Goal: Task Accomplishment & Management: Manage account settings

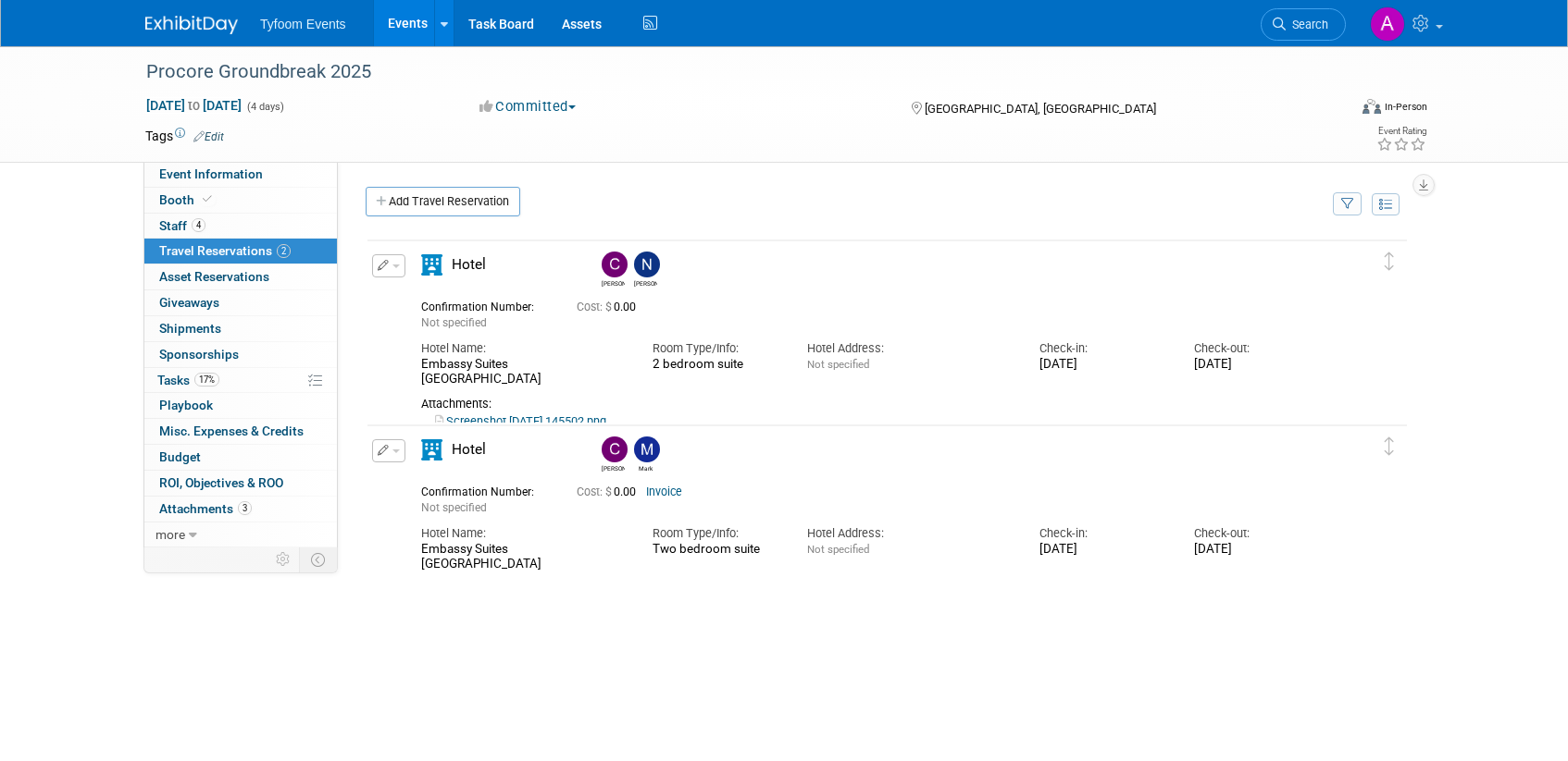
click at [406, 34] on link "Events" at bounding box center [408, 23] width 68 height 46
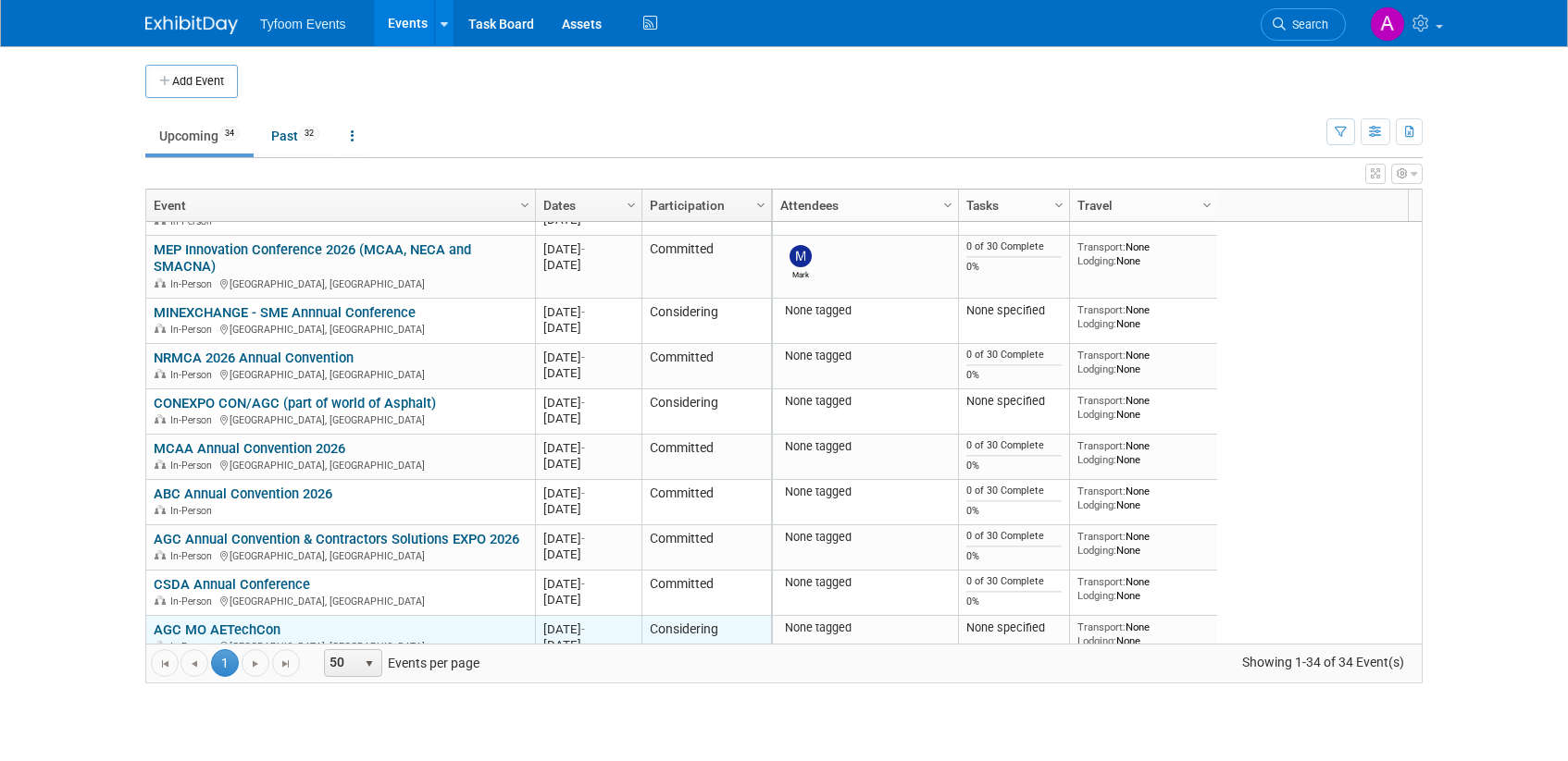
scroll to position [1253, 0]
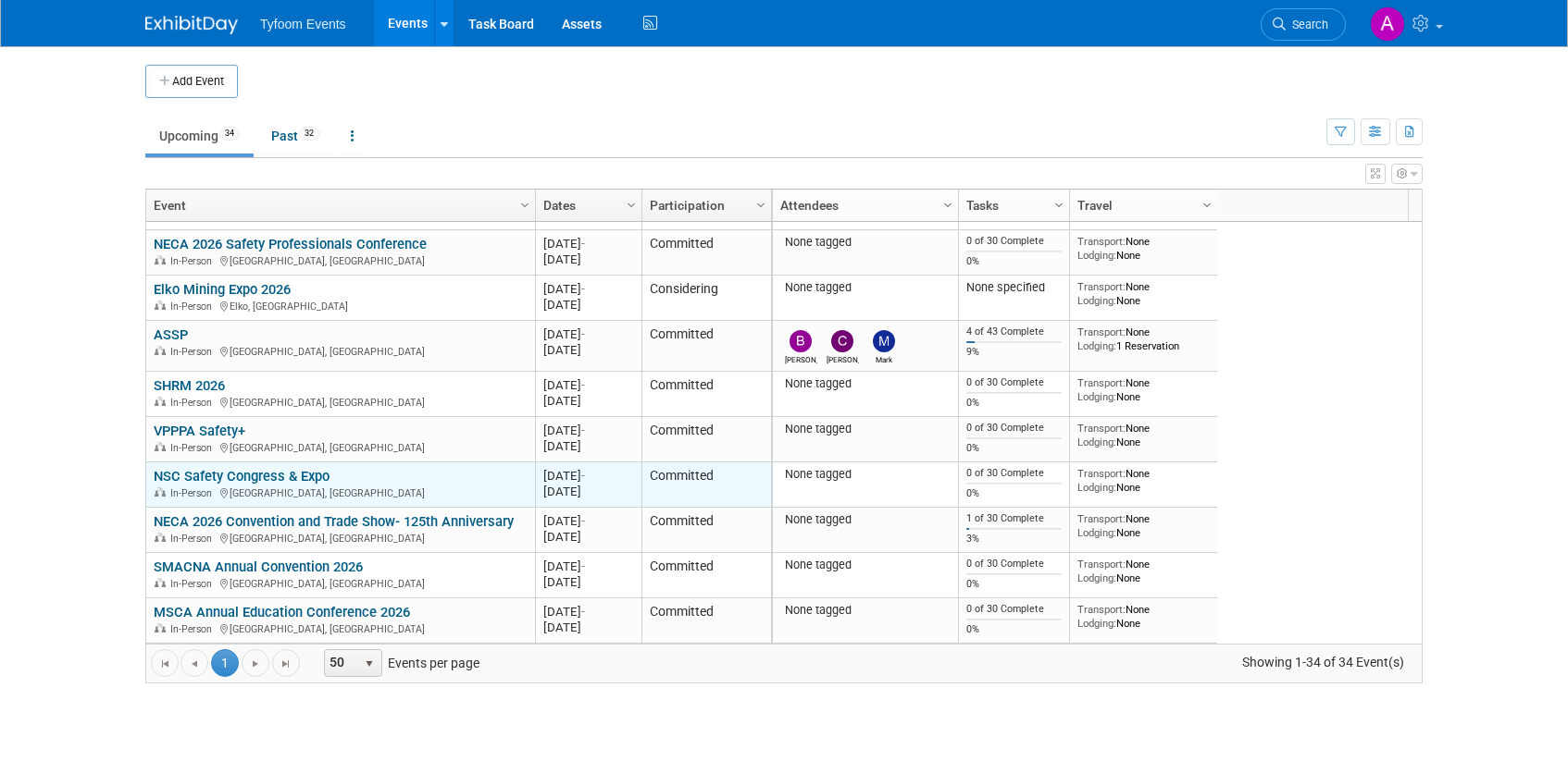
click at [281, 478] on link "NSC Safety Congress & Expo" at bounding box center [242, 477] width 176 height 17
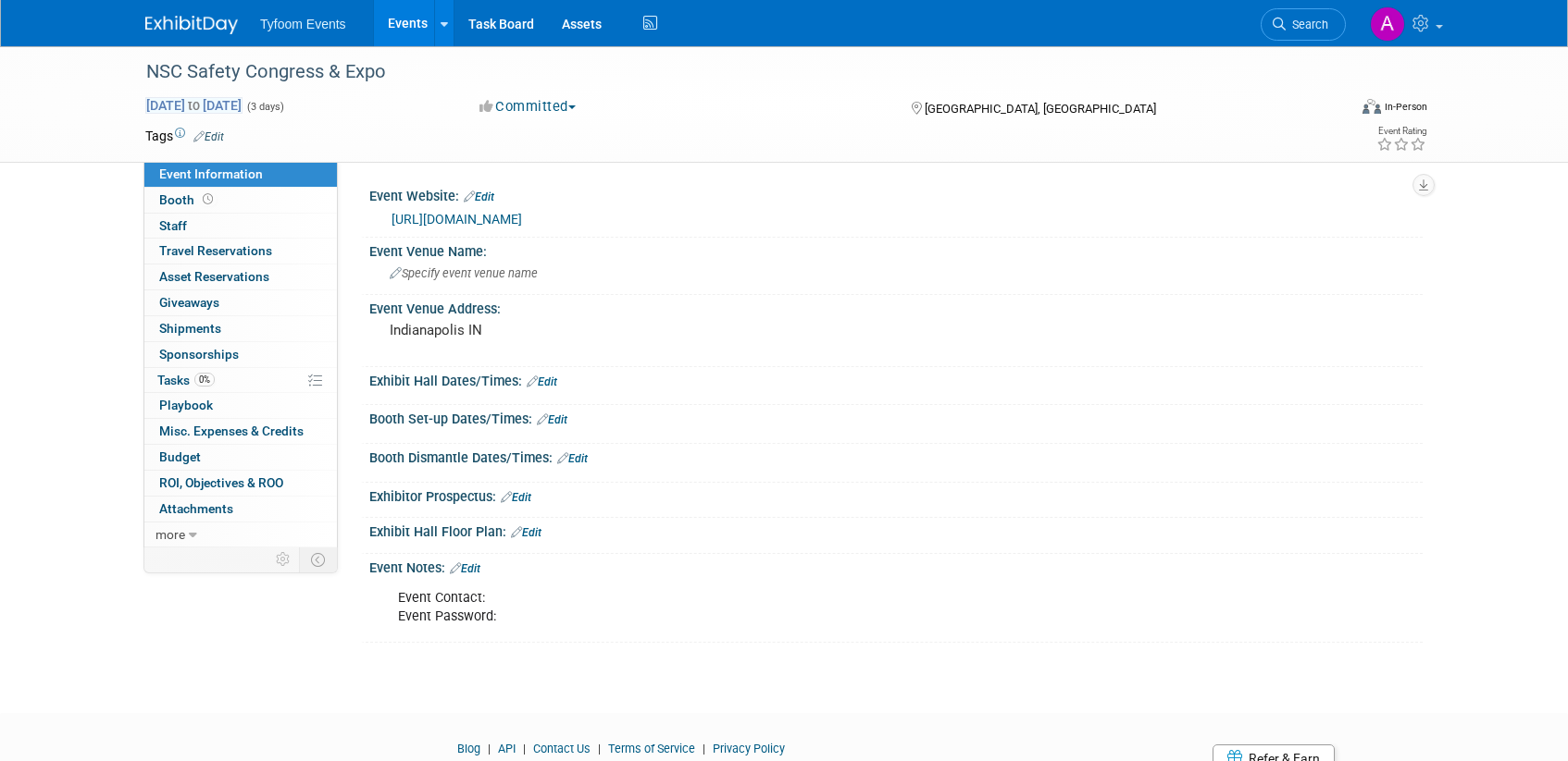
click at [181, 106] on span "[DATE] to [DATE]" at bounding box center [194, 106] width 97 height 17
select select "8"
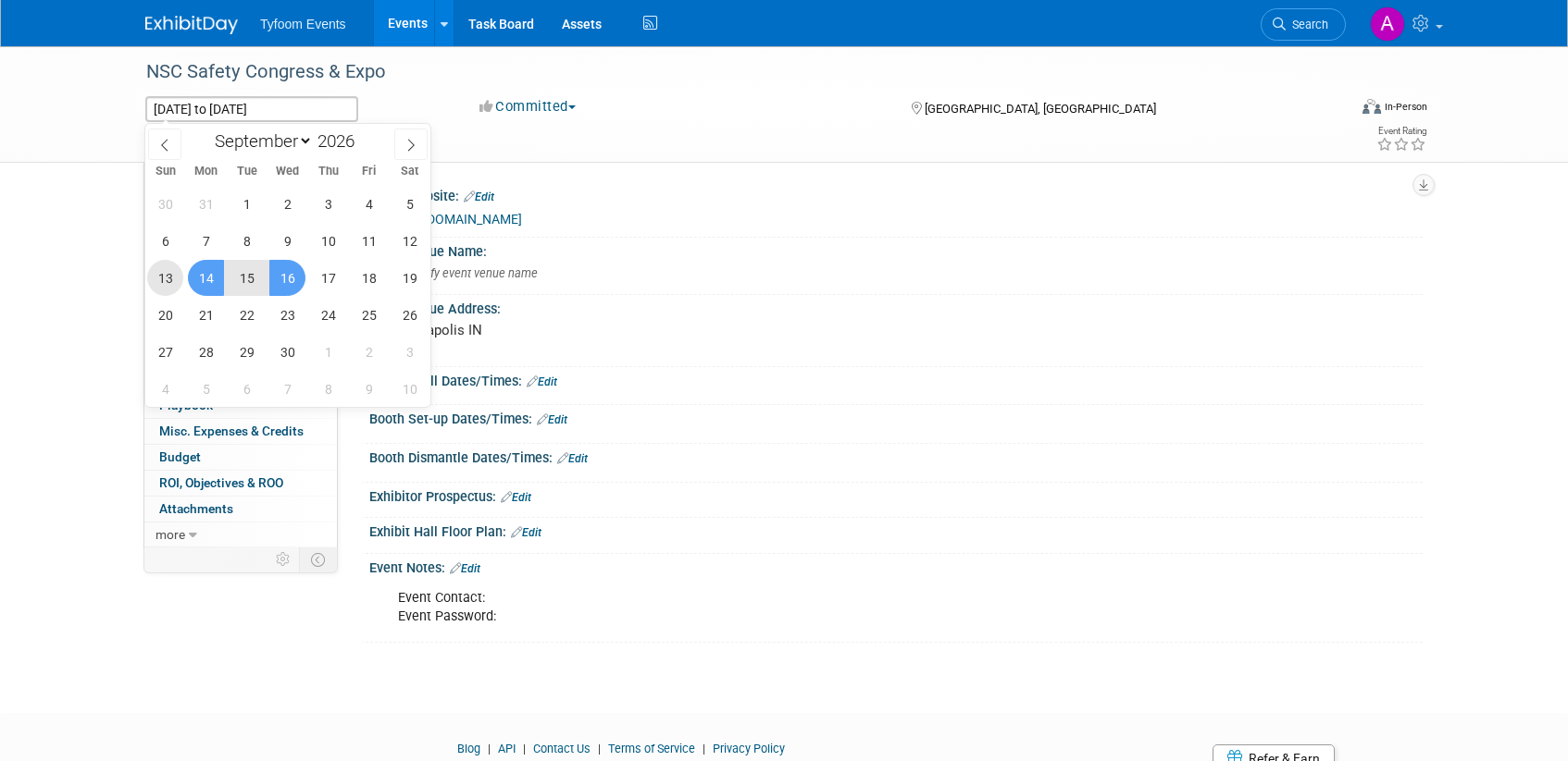
click at [160, 276] on span "13" at bounding box center [165, 278] width 36 height 36
click at [255, 278] on span "15" at bounding box center [247, 278] width 36 height 36
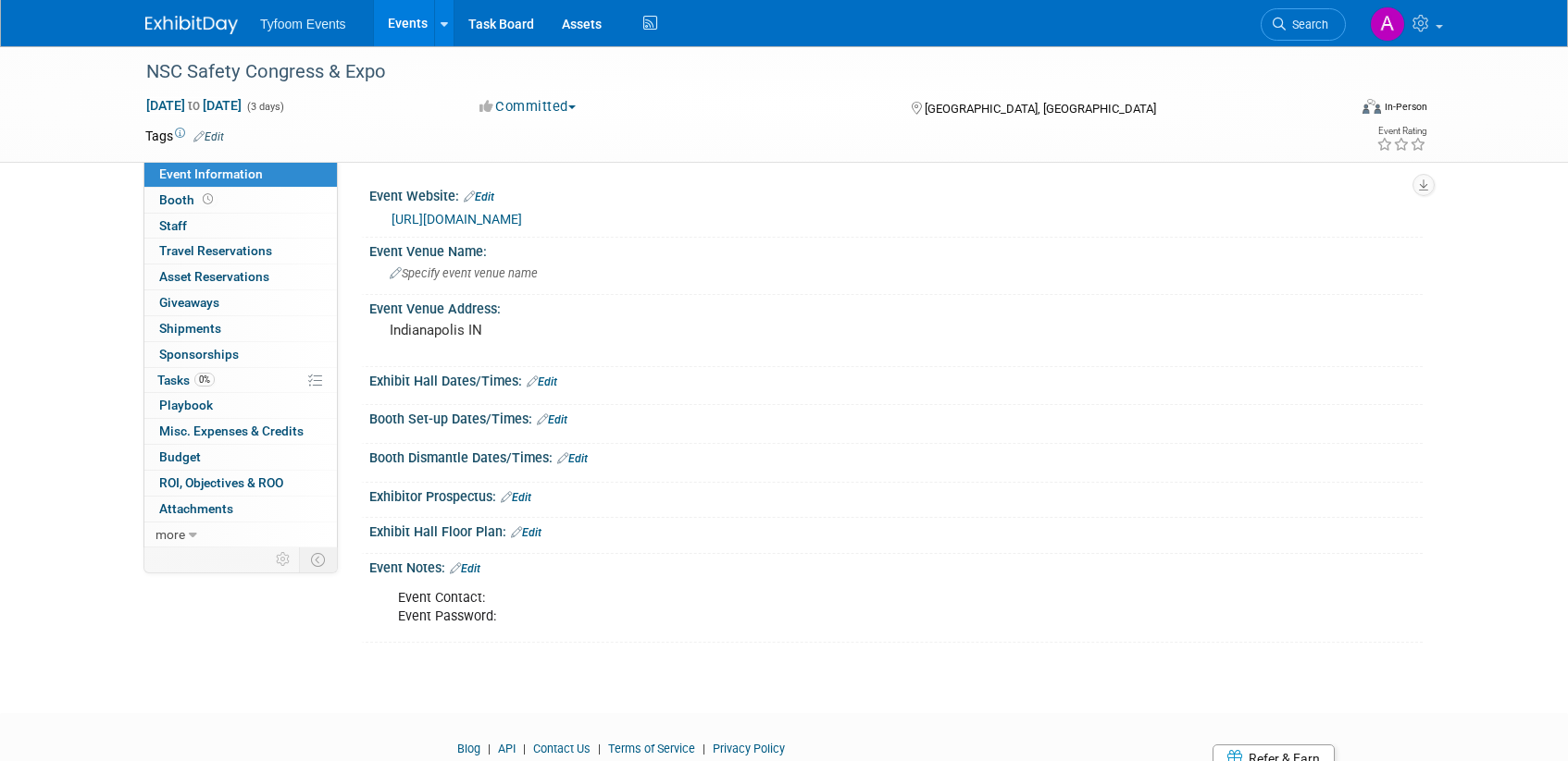
drag, startPoint x: 296, startPoint y: 98, endPoint x: 309, endPoint y: 127, distance: 31.8
click at [243, 98] on span "[DATE] to [DATE]" at bounding box center [194, 106] width 97 height 17
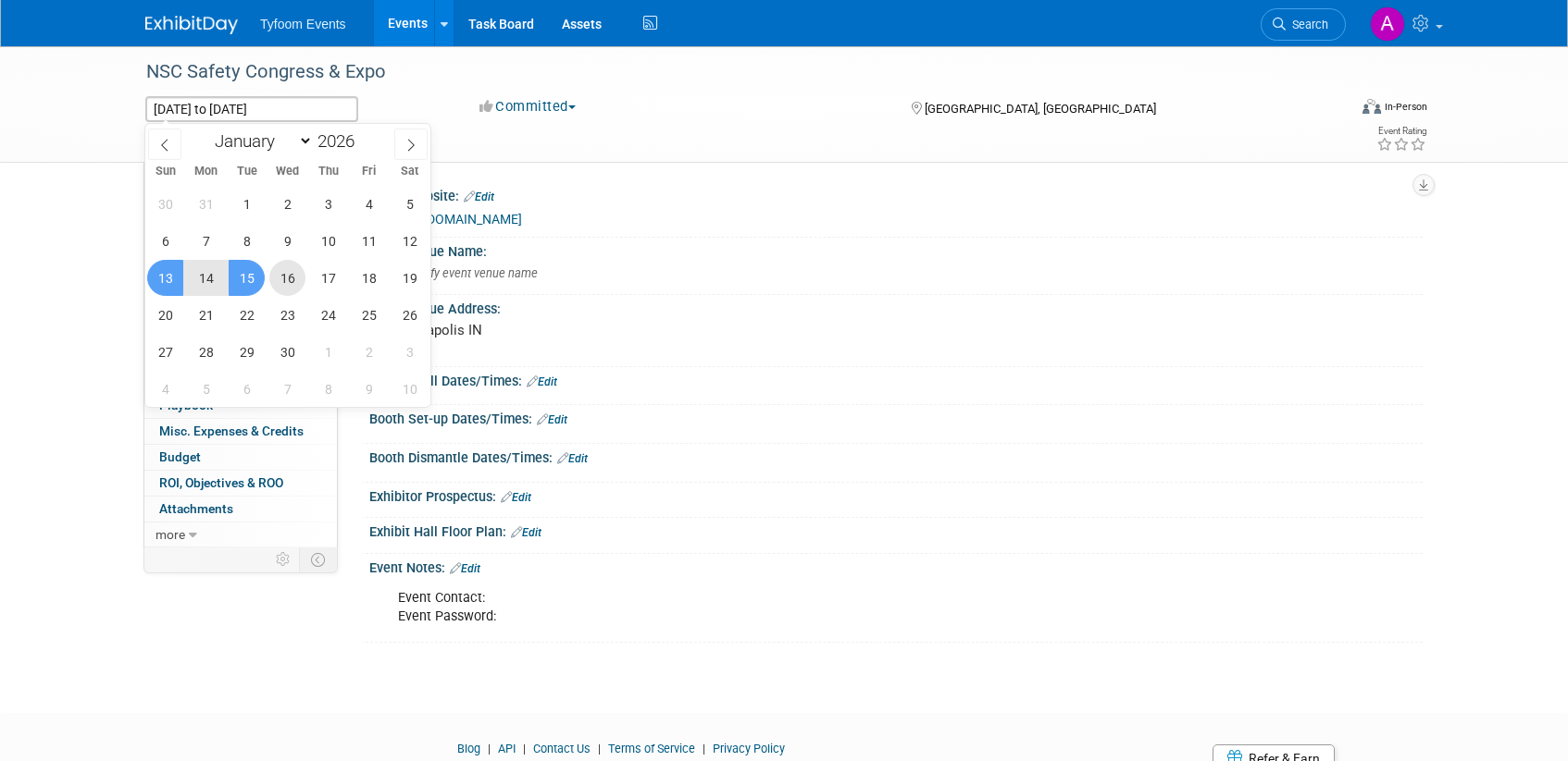
click at [282, 278] on span "16" at bounding box center [287, 278] width 36 height 36
type input "[DATE]"
click at [165, 277] on span "13" at bounding box center [165, 278] width 36 height 36
